Goal: Information Seeking & Learning: Learn about a topic

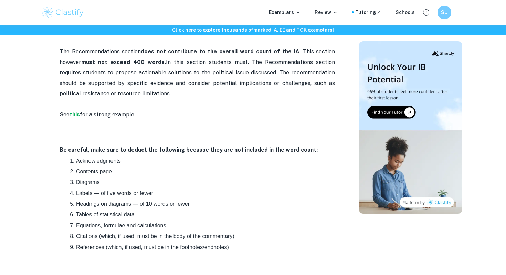
scroll to position [865, 0]
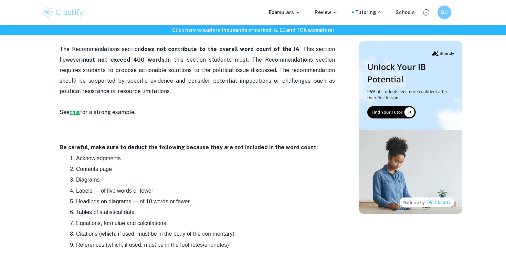
click at [73, 113] on strong "this" at bounding box center [75, 112] width 10 height 7
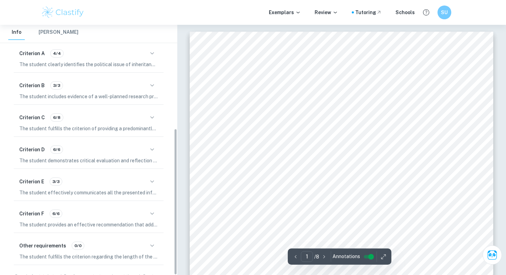
scroll to position [177, 0]
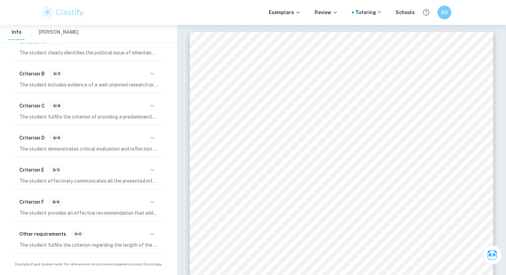
click at [30, 172] on h6 "Criterion E" at bounding box center [31, 170] width 25 height 8
click at [54, 169] on span "3/3" at bounding box center [56, 170] width 12 height 6
click at [55, 202] on span "6/6" at bounding box center [56, 202] width 12 height 6
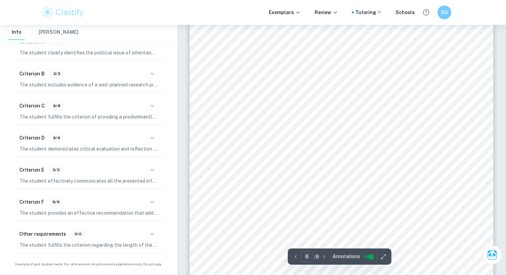
scroll to position [2033, 0]
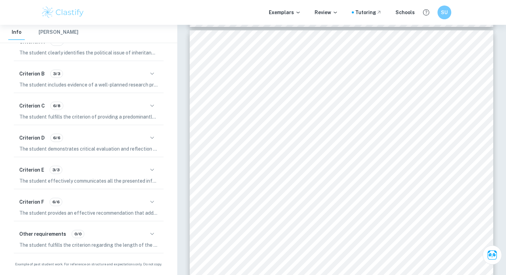
click at [77, 208] on div "Criterion F 6/6 The student provides an effective recommendation that addresses…" at bounding box center [89, 206] width 150 height 29
click at [56, 202] on span "6/6" at bounding box center [56, 202] width 12 height 6
click at [31, 202] on h6 "Criterion F" at bounding box center [31, 202] width 25 height 8
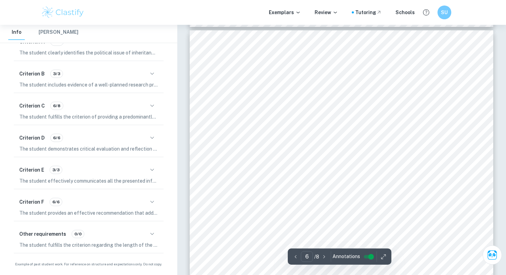
scroll to position [2043, 0]
click at [151, 201] on icon "button" at bounding box center [152, 202] width 8 height 8
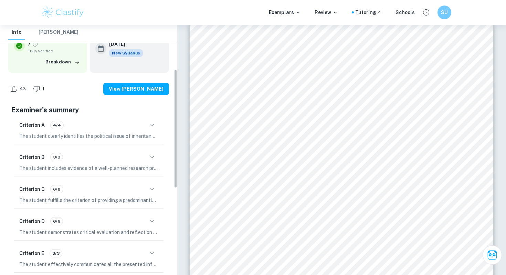
scroll to position [94, 0]
click at [153, 125] on icon "button" at bounding box center [152, 124] width 4 height 2
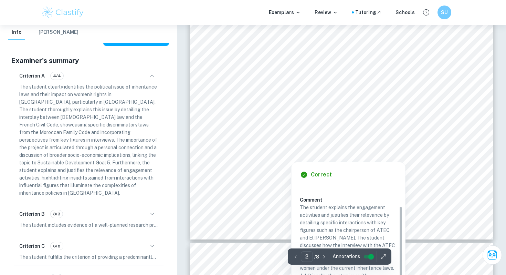
scroll to position [628, 0]
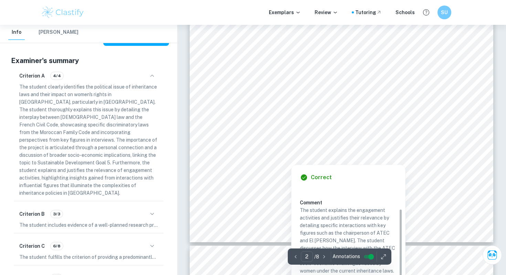
click at [225, 101] on div "1 Introduc)on As a na&on that has the [DEMOGRAPHIC_DATA] [DEMOGRAPHIC_DATA] law…" at bounding box center [342, 45] width 304 height 393
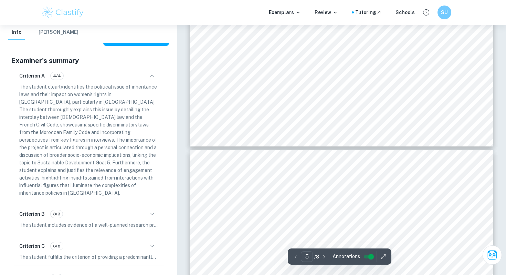
scroll to position [1737, 0]
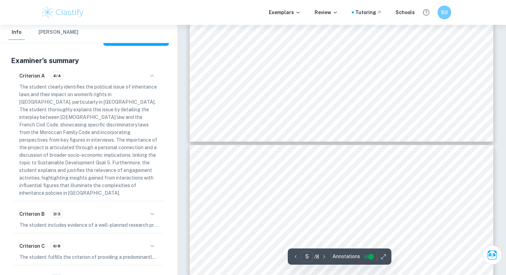
type input "6"
